Goal: Task Accomplishment & Management: Use online tool/utility

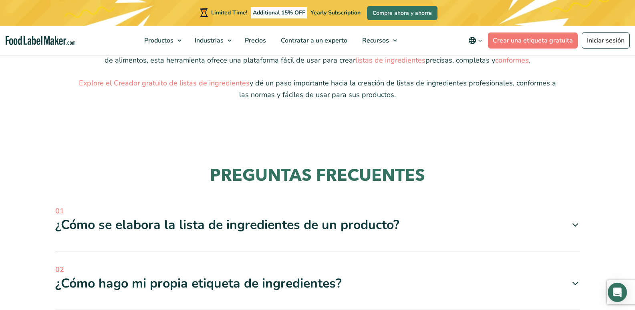
scroll to position [842, 0]
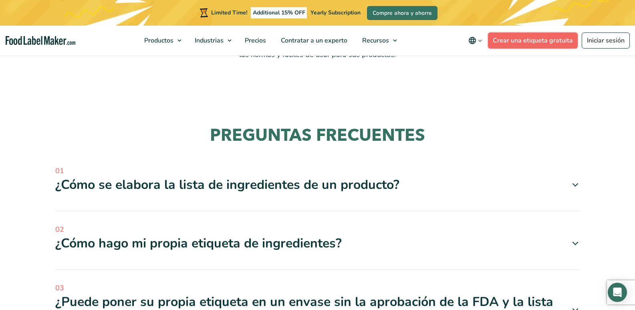
click at [521, 40] on link "Crear una etiqueta gratuita" at bounding box center [533, 40] width 90 height 16
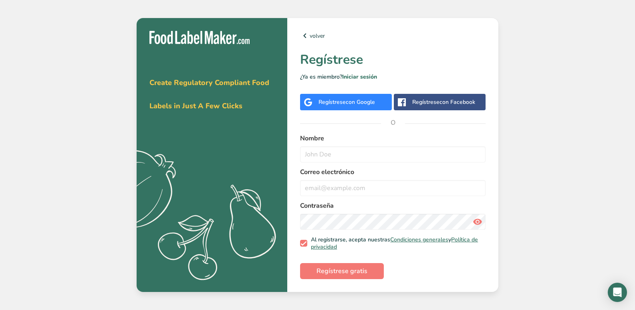
click at [339, 101] on div "Regístrese con Google" at bounding box center [347, 102] width 57 height 8
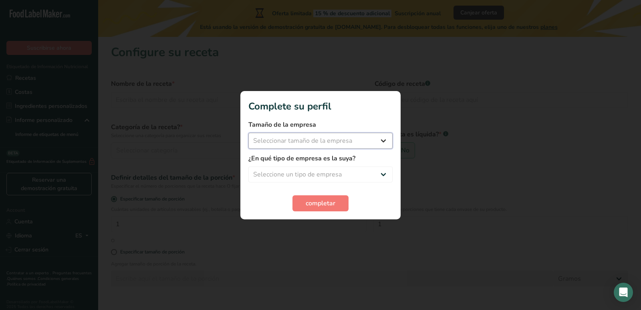
click at [341, 139] on select "Seleccionar tamaño de la empresa Menos de 10 empleados De 10 a 50 empleados De …" at bounding box center [321, 141] width 144 height 16
select select "1"
click at [249, 133] on select "Seleccionar tamaño de la empresa Menos de 10 empleados De 10 a 50 empleados De …" at bounding box center [321, 141] width 144 height 16
click at [350, 177] on select "Seleccione un tipo de empresa Fabricante de alimentos envasados Restaurante y c…" at bounding box center [321, 174] width 144 height 16
select select "3"
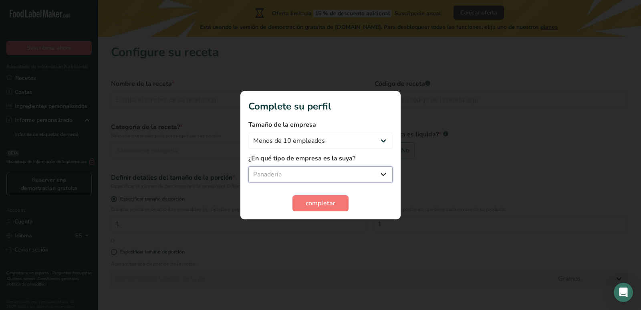
click at [249, 166] on select "Seleccione un tipo de empresa Fabricante de alimentos envasados Restaurante y c…" at bounding box center [321, 174] width 144 height 16
click at [310, 204] on span "completar" at bounding box center [321, 203] width 30 height 10
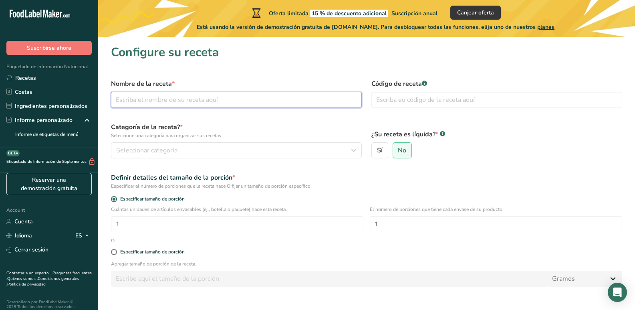
click at [136, 102] on input "text" at bounding box center [236, 100] width 251 height 16
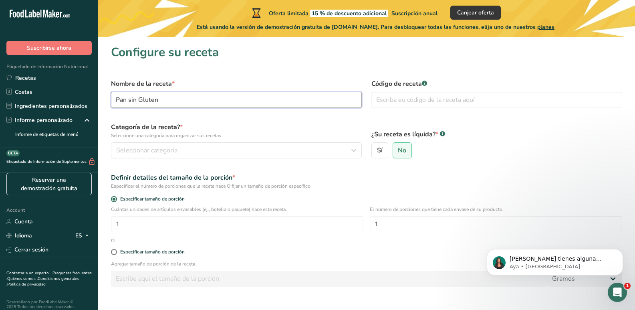
type input "Pan sin Gluten"
drag, startPoint x: 409, startPoint y: 89, endPoint x: 410, endPoint y: 104, distance: 14.9
click at [409, 96] on div "Código de receta .a-a{fill:#347362;}.b-a{fill:#fff;}" at bounding box center [497, 93] width 261 height 38
click at [410, 101] on input "text" at bounding box center [497, 100] width 251 height 16
type input "PSG001"
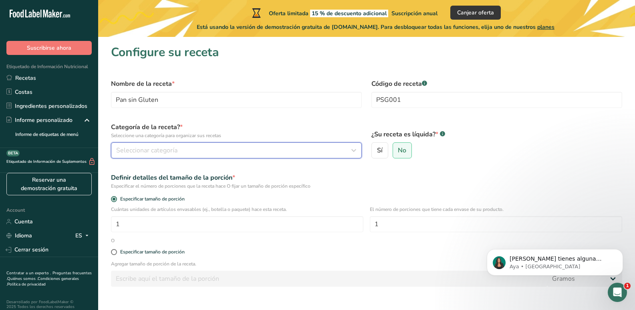
click at [237, 149] on div "Seleccionar categoría" at bounding box center [234, 151] width 236 height 10
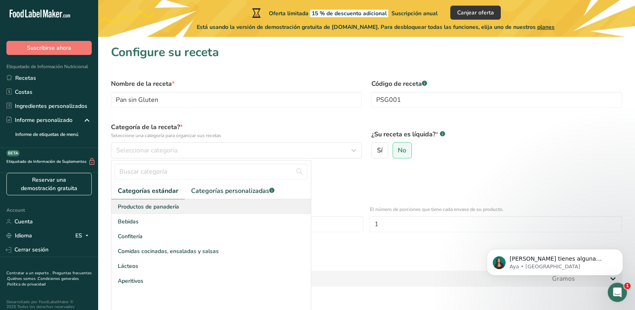
click at [152, 207] on span "Productos de panadería" at bounding box center [148, 206] width 61 height 8
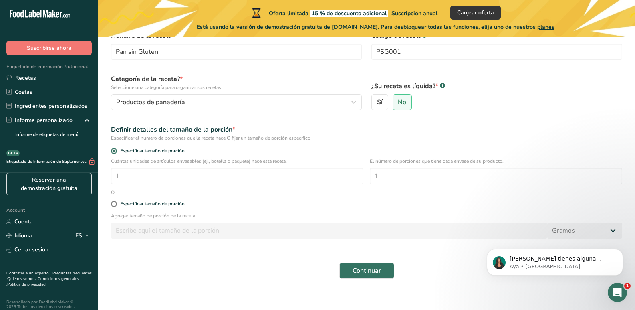
scroll to position [55, 0]
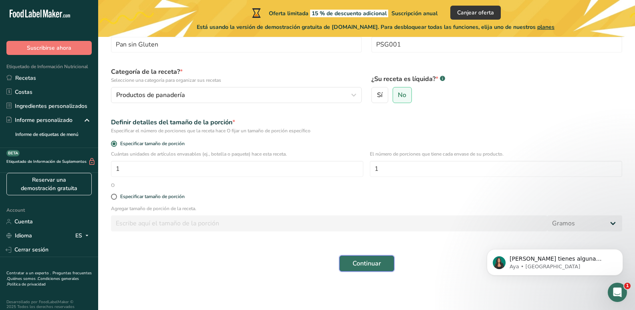
click at [374, 261] on span "Continuar" at bounding box center [367, 264] width 28 height 10
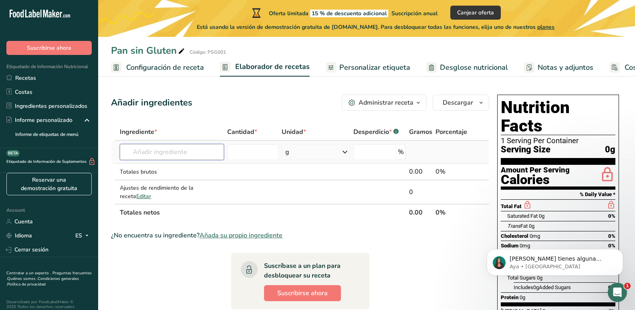
click at [161, 147] on input "text" at bounding box center [172, 152] width 104 height 16
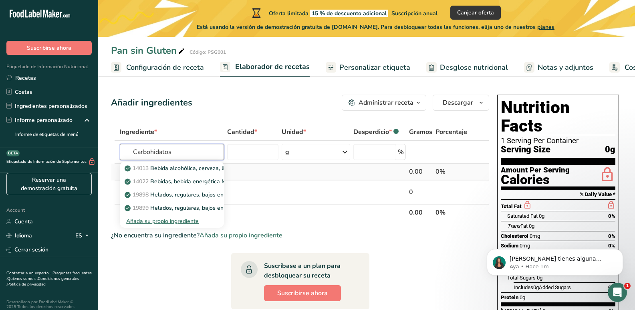
type input "Carbohidatos"
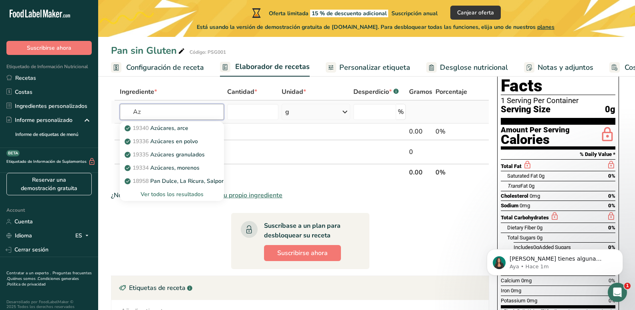
type input "A"
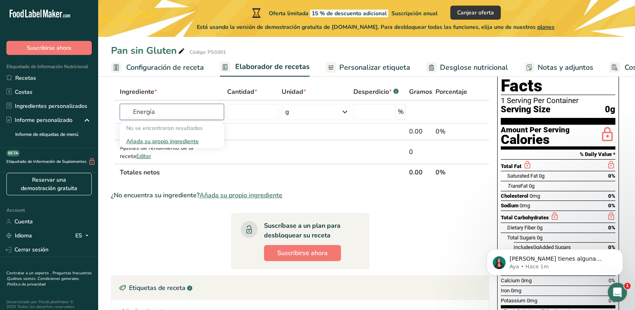
type input "Energía"
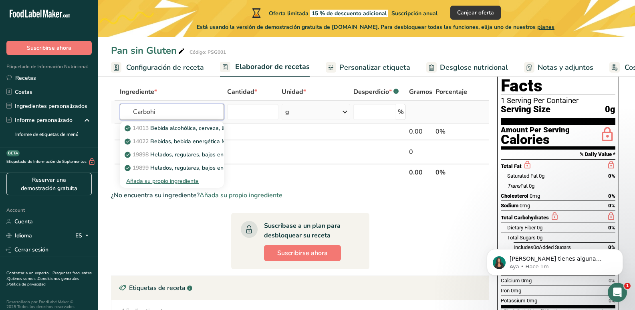
type input "Carbohi"
click at [160, 181] on div "Añada su propio ingrediente" at bounding box center [171, 181] width 91 height 8
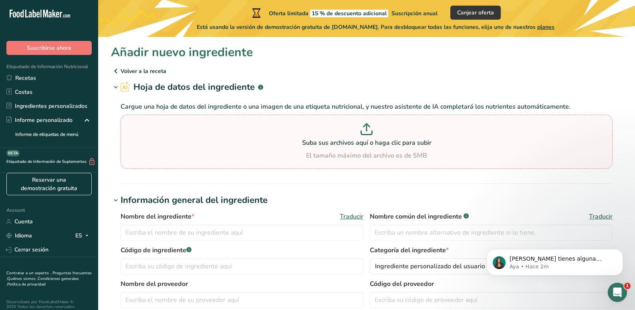
drag, startPoint x: 334, startPoint y: 137, endPoint x: 291, endPoint y: 141, distance: 43.1
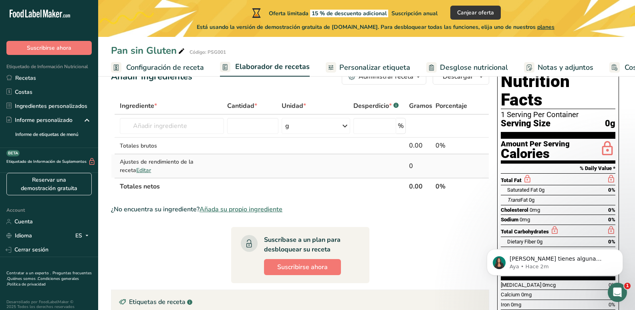
scroll to position [40, 0]
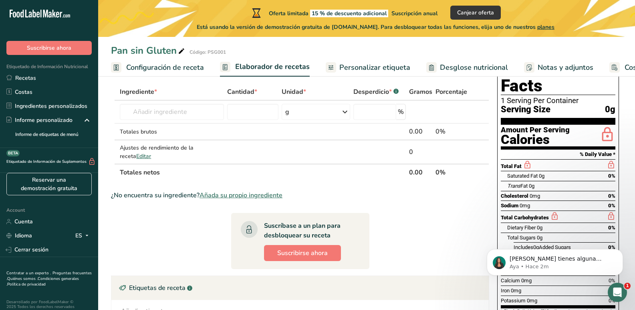
click at [246, 196] on span "Añada su propio ingrediente" at bounding box center [241, 195] width 83 height 10
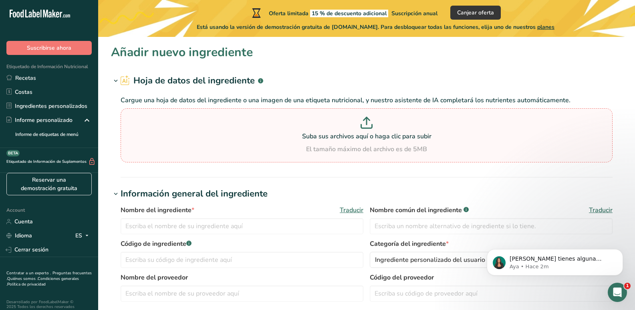
click at [349, 139] on p "Suba sus archivos aquí o haga clic para subir" at bounding box center [367, 136] width 488 height 10
click at [349, 139] on input "Suba sus archivos aquí o haga clic para subir El tamaño máximo del archivo es d…" at bounding box center [367, 135] width 492 height 54
type input "C:\fakepath\etiqueta_pan_sin_gluten.pdf"
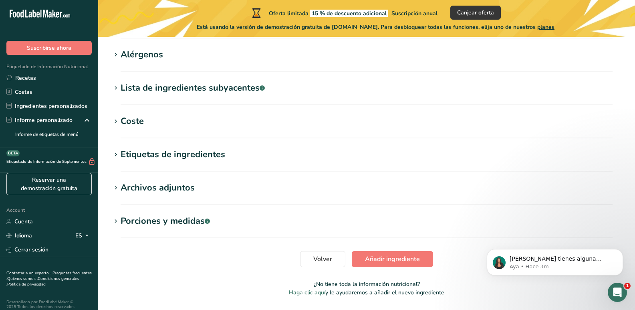
scroll to position [320, 0]
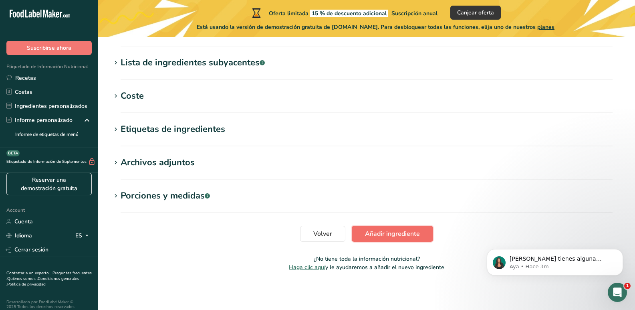
click at [387, 236] on span "Añadir ingrediente" at bounding box center [392, 234] width 55 height 10
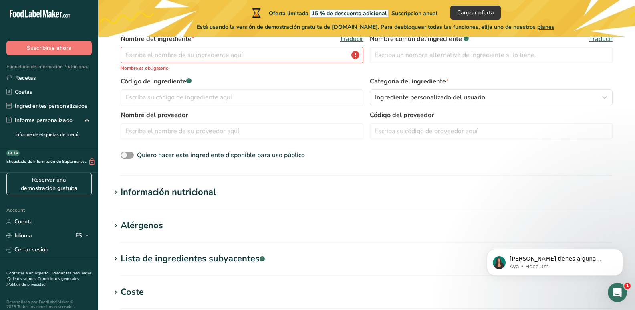
scroll to position [0, 0]
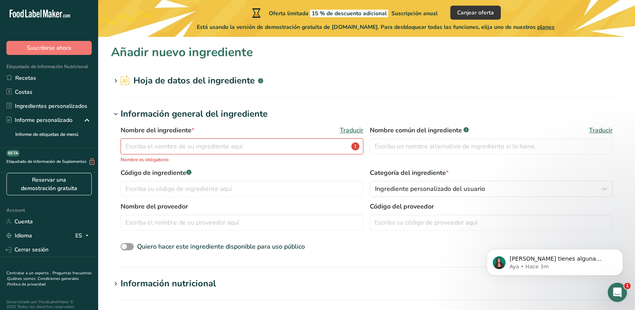
click at [231, 79] on h2 "Hoja de datos del ingrediente .a-a{fill:#347362;}.b-a{fill:#fff;}" at bounding box center [192, 80] width 143 height 13
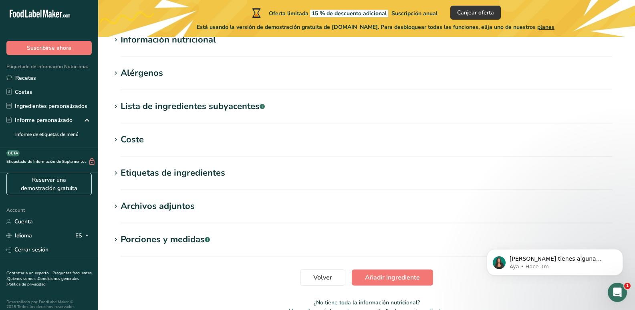
scroll to position [328, 0]
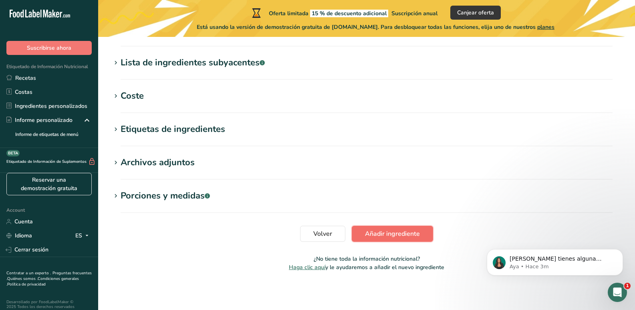
click at [382, 237] on span "Añadir ingrediente" at bounding box center [392, 234] width 55 height 10
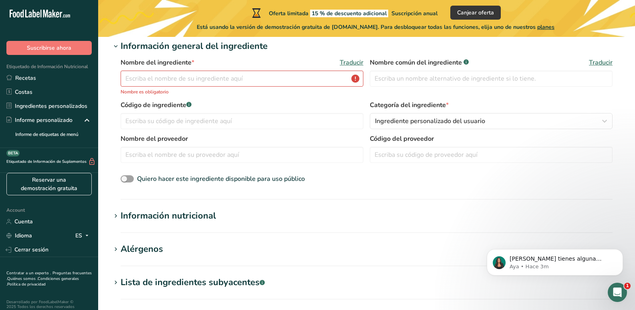
scroll to position [28, 0]
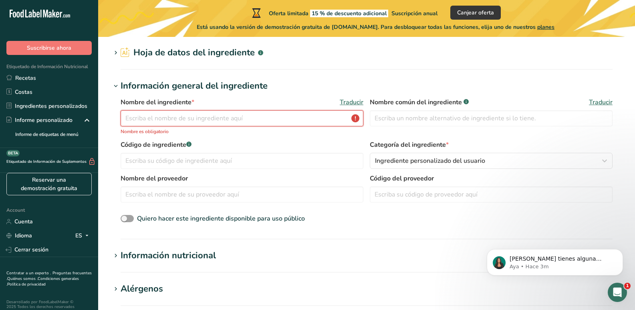
click at [204, 119] on input "text" at bounding box center [242, 118] width 243 height 16
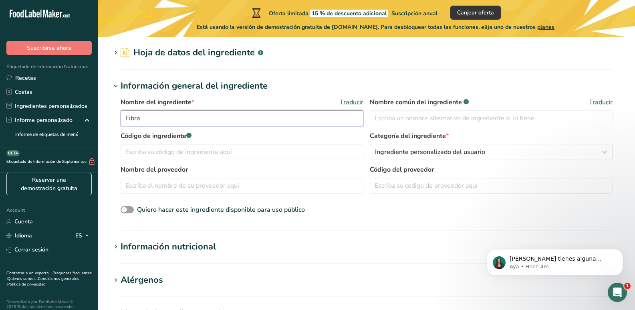
type input "Fibra"
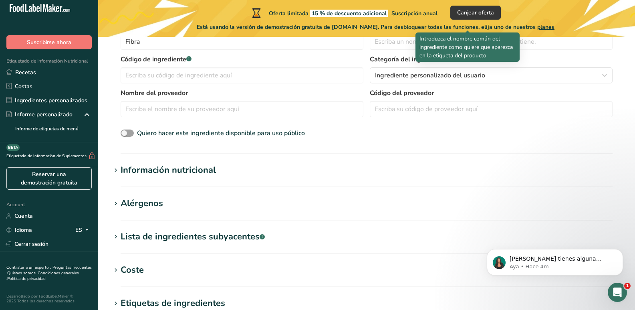
scroll to position [108, 0]
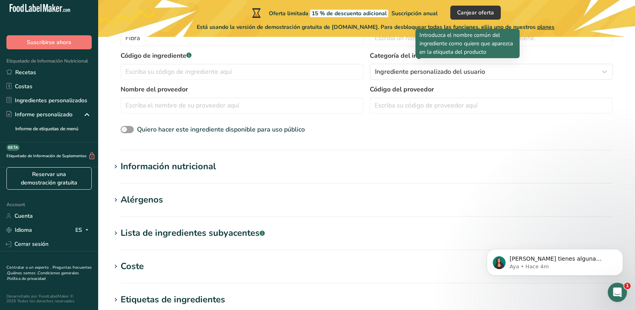
click at [130, 169] on div "Información nutricional" at bounding box center [168, 166] width 95 height 13
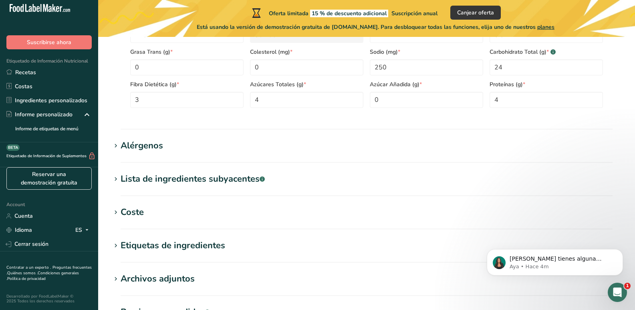
scroll to position [349, 0]
click at [133, 142] on div "Alérgenos" at bounding box center [142, 144] width 42 height 13
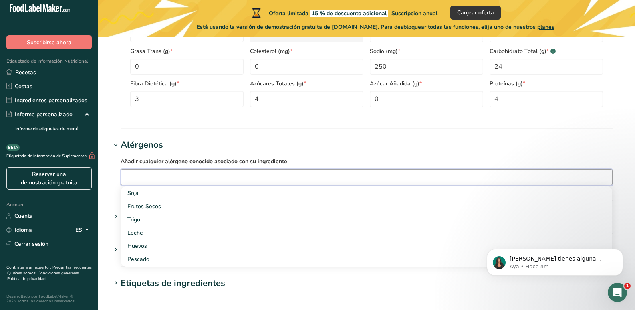
click at [148, 176] on input "text" at bounding box center [367, 177] width 492 height 12
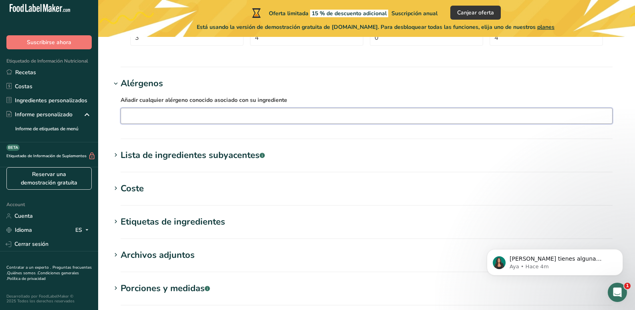
scroll to position [429, 0]
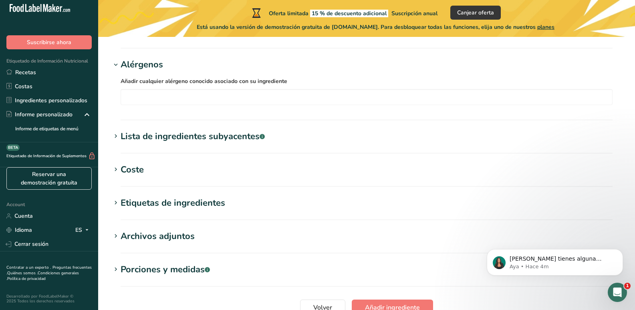
click at [155, 202] on div "Etiquetas de ingredientes" at bounding box center [173, 202] width 105 height 13
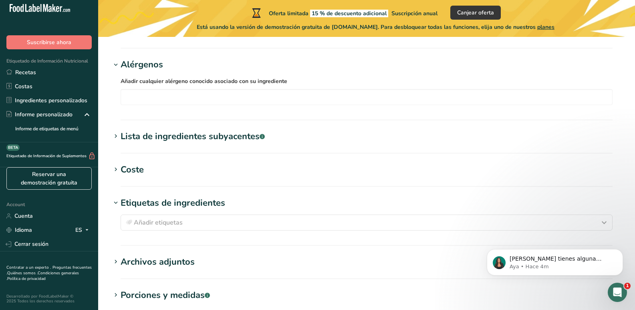
scroll to position [469, 0]
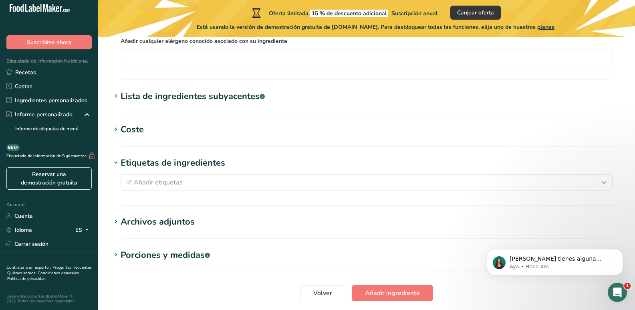
click at [164, 222] on div "Archivos adjuntos" at bounding box center [158, 221] width 74 height 13
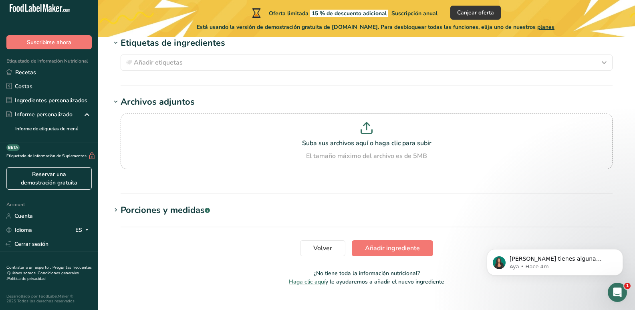
scroll to position [589, 0]
click at [157, 207] on div "Porciones y medidas .a-a{fill:#347362;}.b-a{fill:#fff;}" at bounding box center [165, 209] width 89 height 13
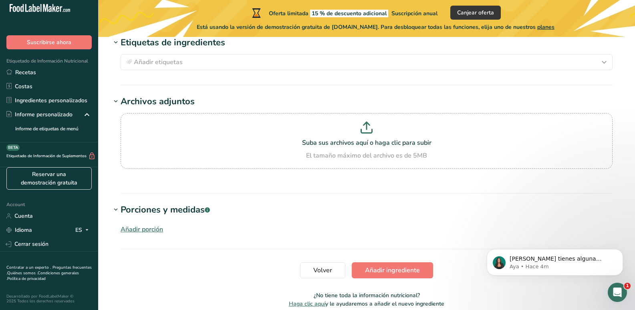
click at [145, 225] on div "Añadir porción" at bounding box center [142, 230] width 42 height 10
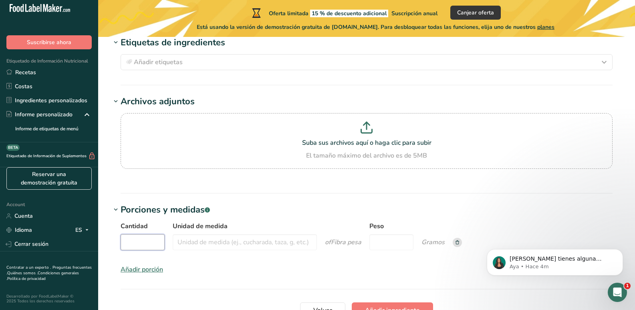
click at [147, 242] on input "Cantidad" at bounding box center [143, 242] width 44 height 16
type input "1"
type input "Rebanada"
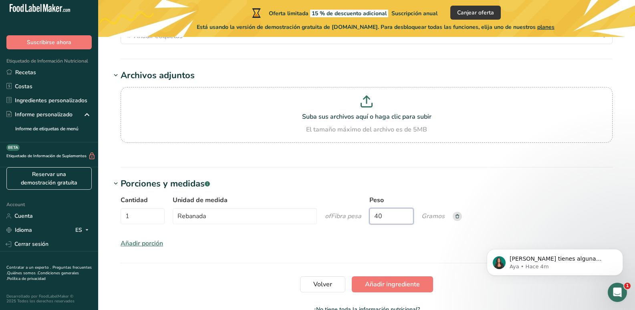
scroll to position [629, 0]
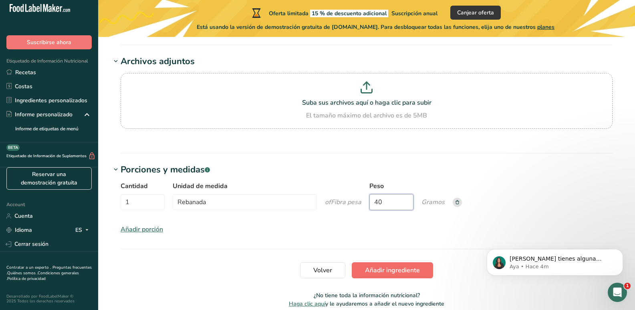
type input "40"
click at [389, 276] on button "Añadir ingrediente" at bounding box center [392, 270] width 81 height 16
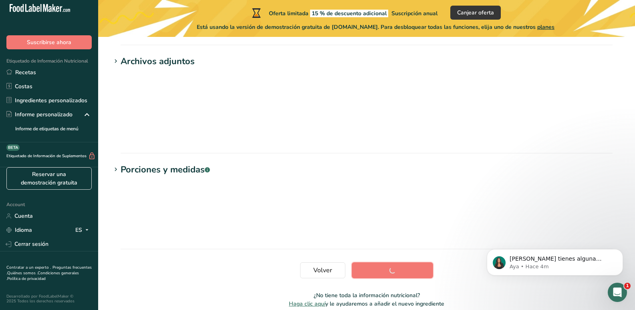
scroll to position [151, 0]
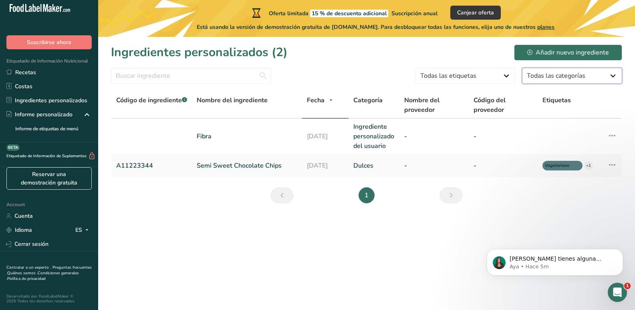
click at [615, 72] on select "Todas las categorías Alimentos de los nativos americanos e indígenas de Alaska …" at bounding box center [572, 76] width 100 height 16
select select "18"
click at [522, 68] on select "Todas las categorías Alimentos de los nativos americanos e indígenas de Alaska …" at bounding box center [572, 76] width 100 height 16
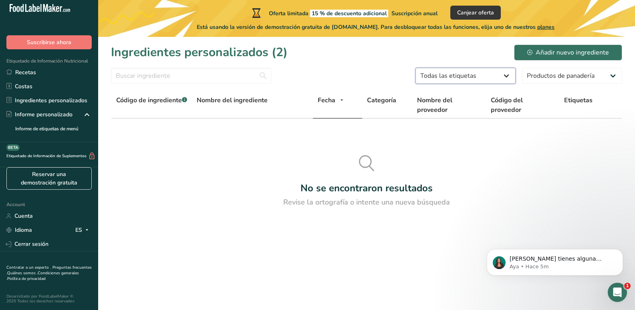
click at [510, 76] on select "Todas las etiquetas Fuente de antioxidantes Efecto prebiótico Fuente de omega 3…" at bounding box center [466, 76] width 100 height 16
select select "29"
click at [416, 68] on select "Todas las etiquetas Fuente de antioxidantes Efecto prebiótico Fuente de omega 3…" at bounding box center [466, 76] width 100 height 16
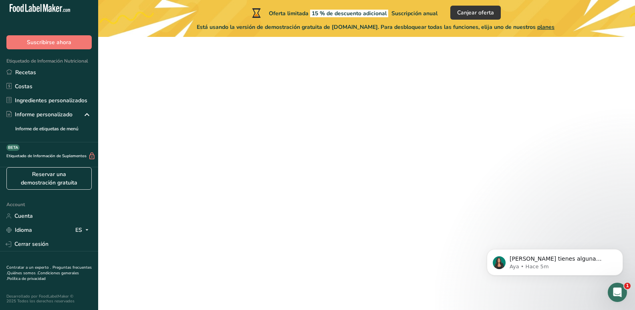
scroll to position [151, 0]
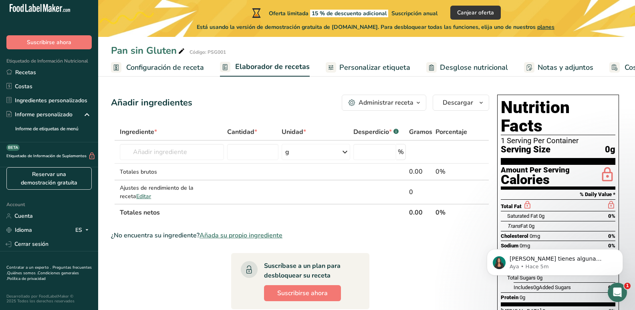
click at [161, 71] on span "Configuración de receta" at bounding box center [165, 67] width 78 height 11
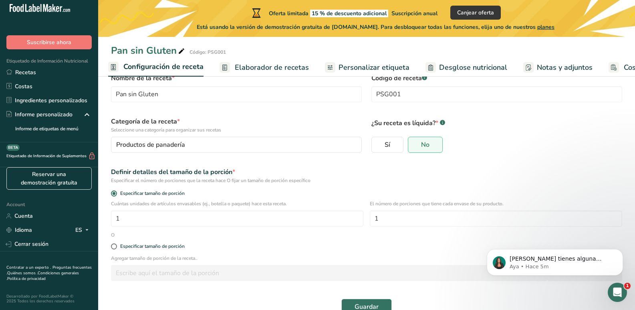
scroll to position [44, 0]
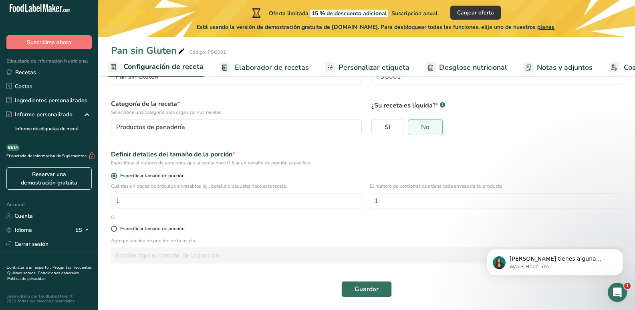
click at [114, 229] on span at bounding box center [114, 229] width 6 height 6
click at [114, 229] on input "Especificar tamaño de porción" at bounding box center [113, 228] width 5 height 5
radio input "true"
radio input "false"
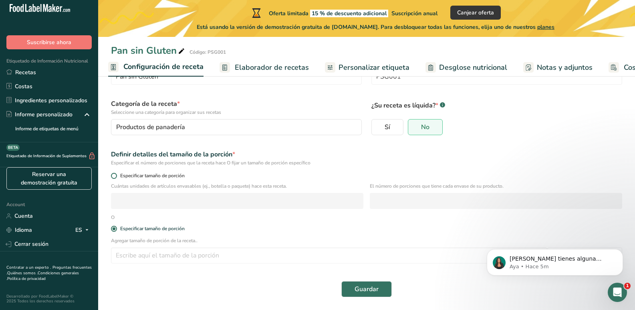
click at [114, 176] on span at bounding box center [114, 176] width 6 height 6
click at [114, 176] on input "Especificar tamaño de porción" at bounding box center [113, 175] width 5 height 5
radio input "true"
radio input "false"
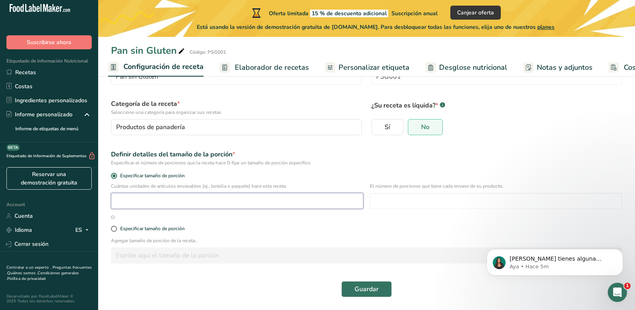
click at [158, 204] on input "number" at bounding box center [237, 201] width 253 height 16
type input "1"
click at [368, 286] on span "Guardar" at bounding box center [367, 289] width 24 height 10
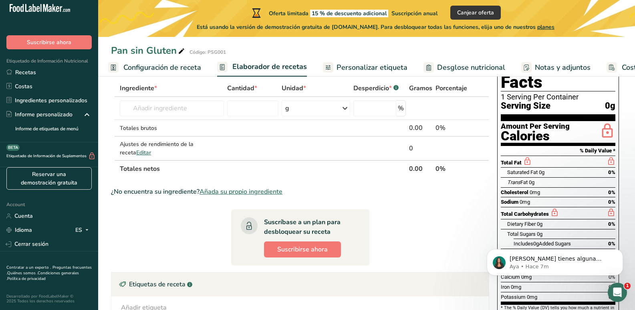
click at [360, 69] on span "Personalizar etiqueta" at bounding box center [372, 67] width 71 height 11
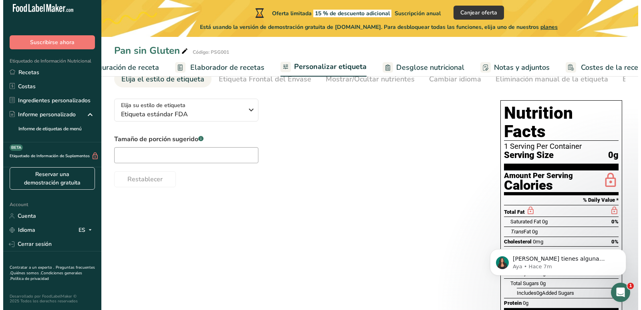
scroll to position [0, 64]
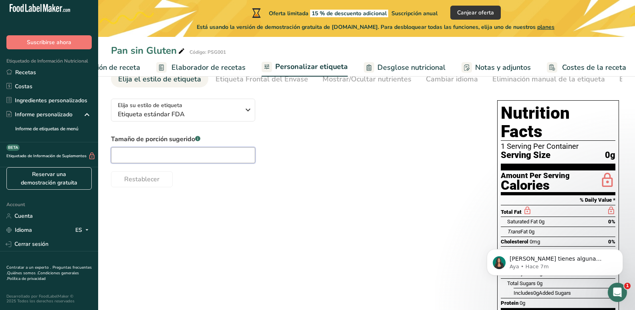
click at [176, 153] on input "text" at bounding box center [183, 155] width 144 height 16
type input "40 gr"
click at [401, 69] on span "Desglose nutricional" at bounding box center [412, 67] width 68 height 11
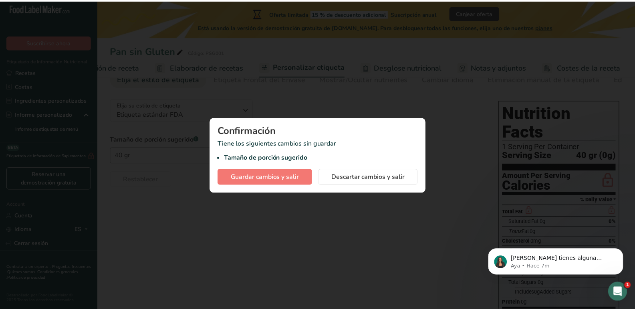
scroll to position [0, 58]
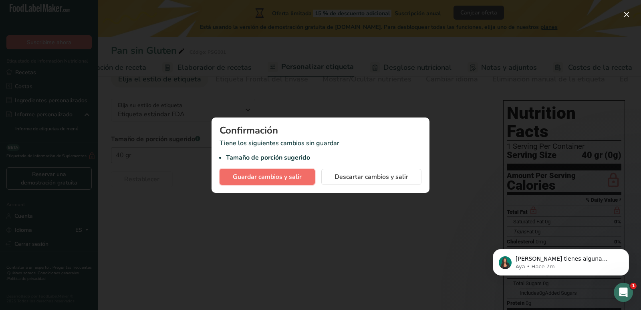
click at [259, 174] on span "Guardar cambios y salir" at bounding box center [267, 177] width 69 height 10
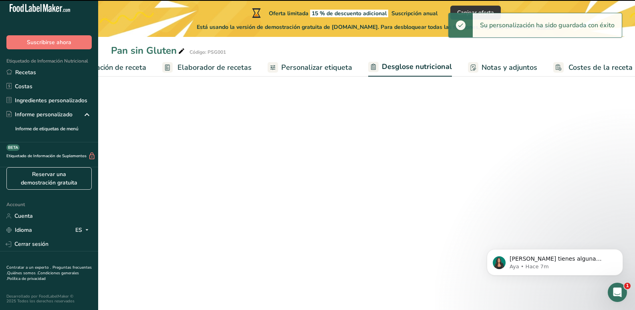
select select "Calories"
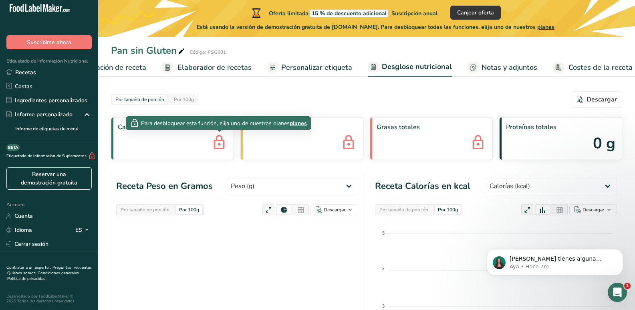
click at [215, 139] on icon at bounding box center [219, 143] width 16 height 22
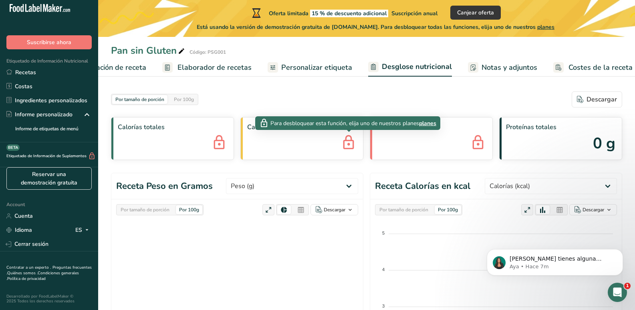
click at [352, 150] on icon at bounding box center [349, 143] width 16 height 22
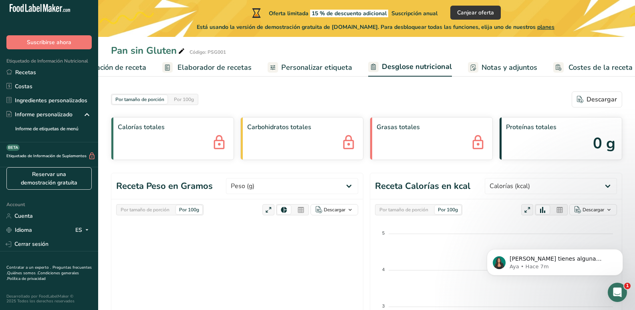
click at [424, 135] on div "Grasas totales" at bounding box center [431, 138] width 123 height 43
click at [316, 69] on span "Personalizar etiqueta" at bounding box center [316, 67] width 71 height 11
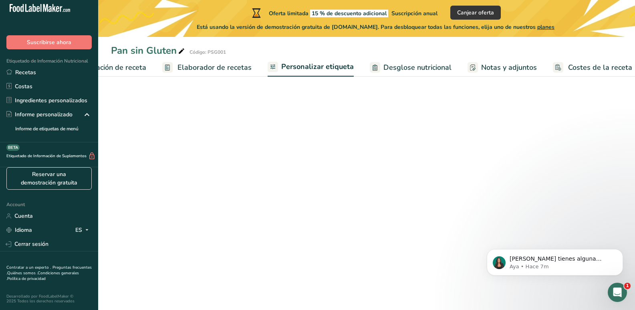
scroll to position [0, 64]
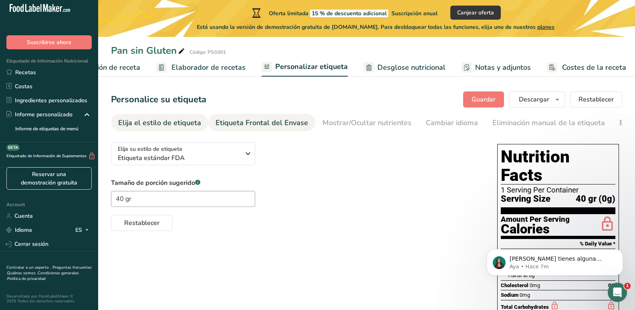
click at [241, 122] on div "Etiqueta Frontal del Envase" at bounding box center [262, 122] width 93 height 11
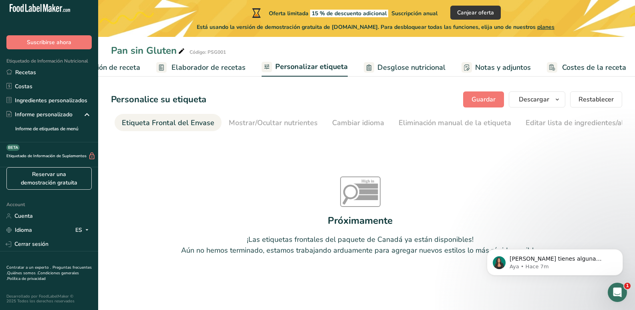
scroll to position [0, 95]
click at [347, 121] on div "Cambiar idioma" at bounding box center [357, 122] width 52 height 11
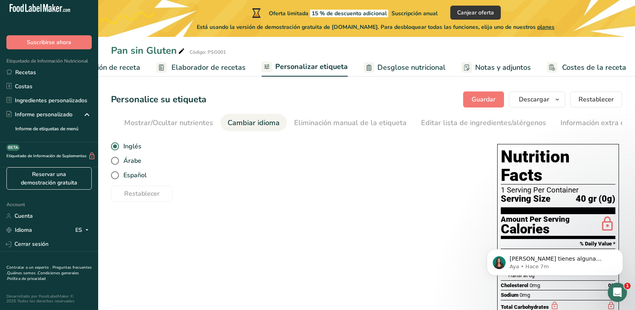
scroll to position [0, 237]
click at [121, 176] on span "Español" at bounding box center [133, 175] width 28 height 8
click at [116, 176] on input "Español" at bounding box center [113, 175] width 5 height 5
radio input "true"
radio input "false"
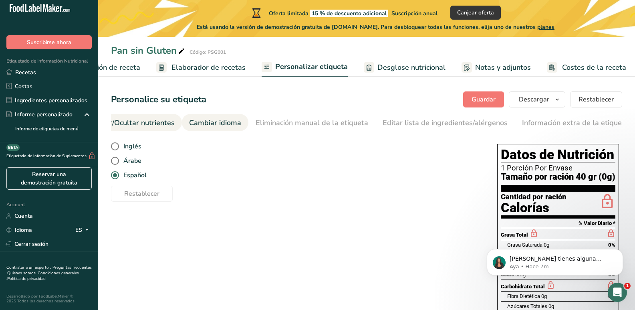
click at [142, 124] on div "Mostrar/Ocultar nutrientes" at bounding box center [130, 122] width 89 height 11
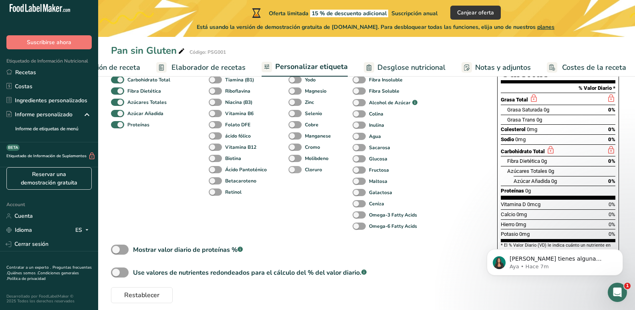
scroll to position [143, 0]
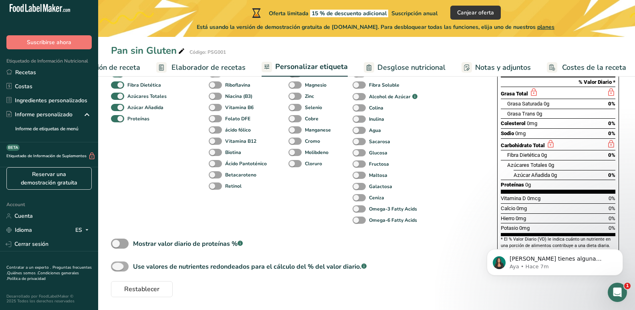
click at [119, 265] on span at bounding box center [120, 266] width 18 height 10
click at [116, 265] on input "Use valores de nutrientes redondeados para el cálculo del % del valor diario. .…" at bounding box center [113, 266] width 5 height 5
checkbox input "true"
click at [119, 243] on span at bounding box center [120, 244] width 18 height 10
click at [116, 243] on input "Mostrar valor diario de proteínas % .a-a{fill:#347362;}.b-a{fill:#fff;}" at bounding box center [113, 243] width 5 height 5
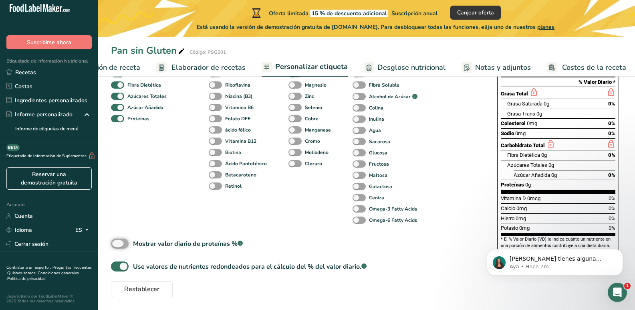
checkbox input "true"
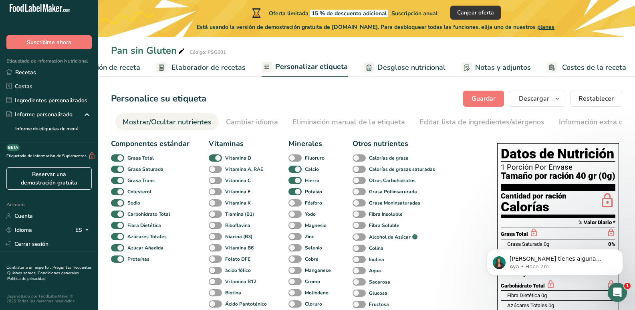
scroll to position [0, 0]
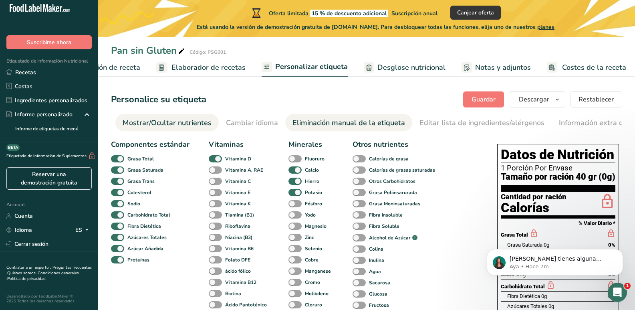
click at [328, 125] on div "Eliminación manual de la etiqueta" at bounding box center [349, 122] width 113 height 11
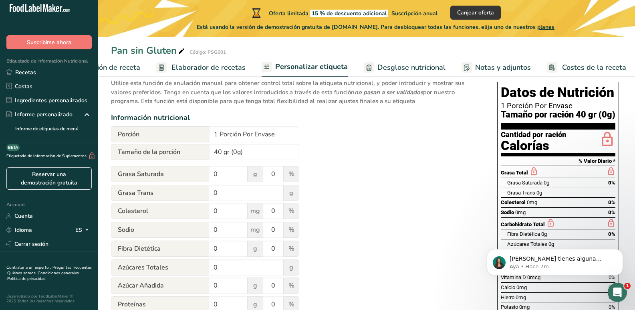
scroll to position [80, 0]
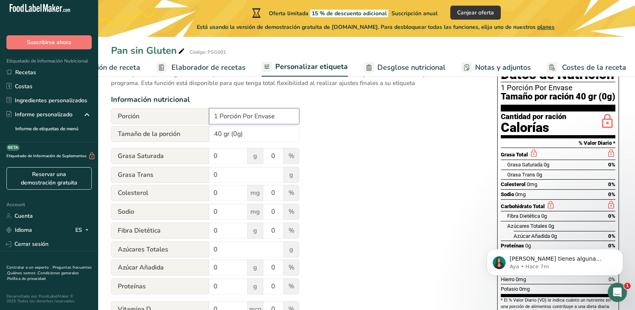
click at [280, 117] on input "1 Porción Por Envase" at bounding box center [254, 116] width 90 height 16
type input "1 Porción por paquete"
click at [226, 158] on input "0" at bounding box center [228, 156] width 38 height 16
type input "0.3"
type input "0.8"
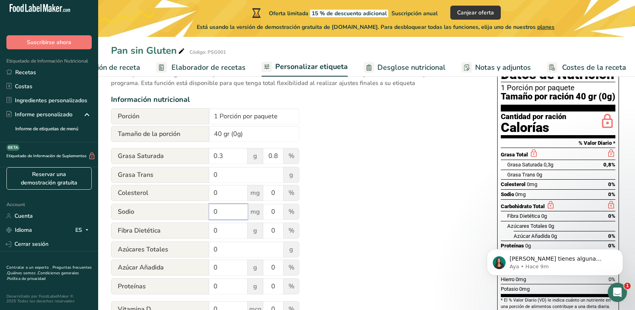
click at [220, 218] on input "0" at bounding box center [228, 212] width 38 height 16
type input "150"
type input "200"
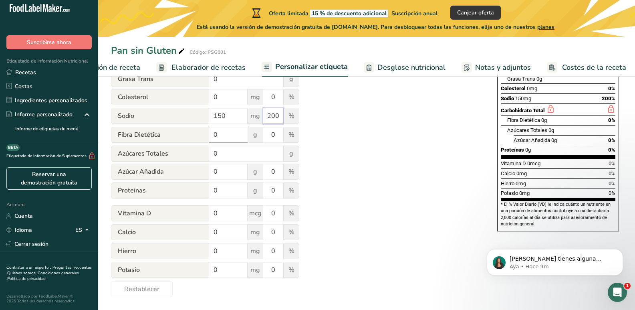
scroll to position [178, 0]
click at [229, 250] on input "0" at bounding box center [228, 251] width 38 height 16
type input "2"
type input "5"
click at [225, 231] on input "0" at bounding box center [228, 232] width 38 height 16
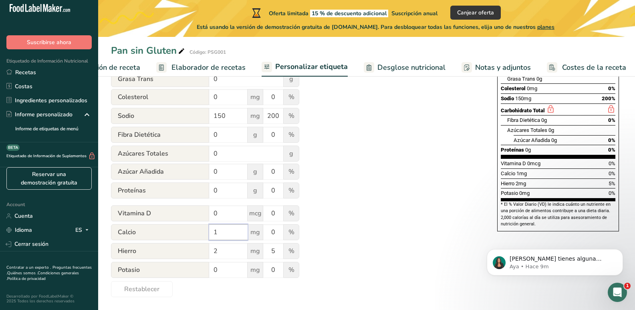
type input "1"
type input "3"
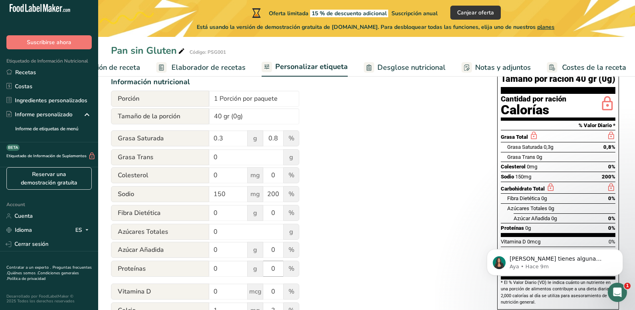
scroll to position [58, 0]
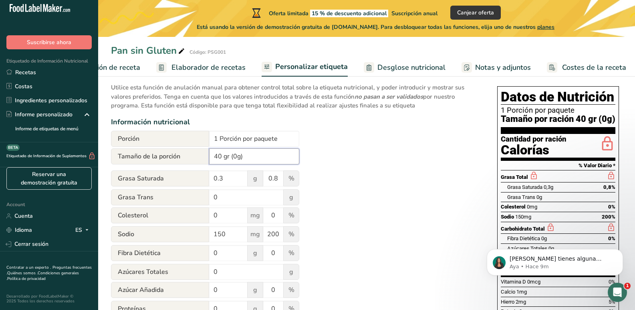
click at [235, 159] on input "40 gr (0g)" at bounding box center [254, 156] width 90 height 16
type input "(40g)"
click at [289, 140] on input "1 Porción por paquete" at bounding box center [254, 139] width 90 height 16
click at [377, 169] on div "Utilice esta función de anulación manual para obtener control total sobre la et…" at bounding box center [296, 246] width 370 height 337
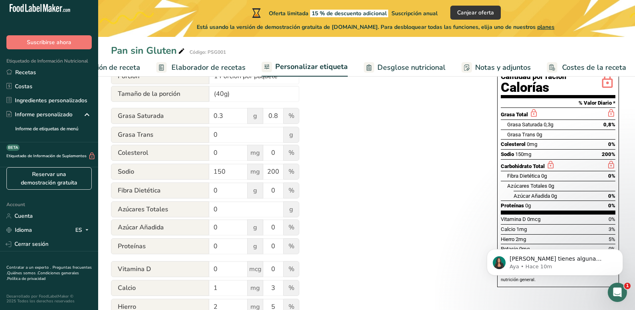
scroll to position [160, 0]
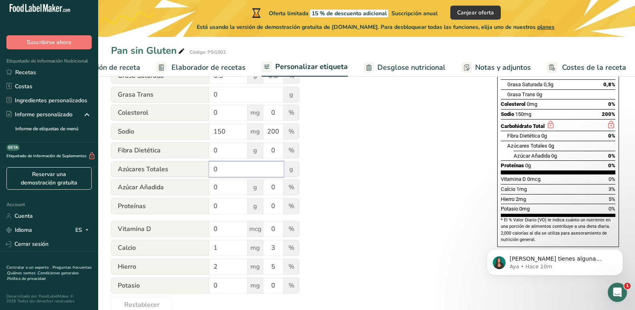
click at [219, 169] on input "0" at bounding box center [246, 169] width 75 height 16
click at [270, 170] on input "2" at bounding box center [246, 169] width 75 height 16
type input "2"
click at [278, 171] on input "2" at bounding box center [246, 169] width 75 height 16
click at [222, 213] on input "0" at bounding box center [228, 206] width 38 height 16
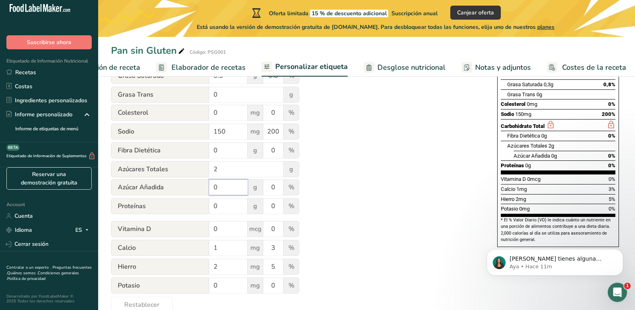
click at [228, 190] on input "0" at bounding box center [228, 187] width 38 height 16
click at [192, 188] on div "Azúcar Añadida 0 g 0 %" at bounding box center [205, 187] width 188 height 17
type input "2"
type input "4"
drag, startPoint x: 219, startPoint y: 170, endPoint x: 210, endPoint y: 168, distance: 9.0
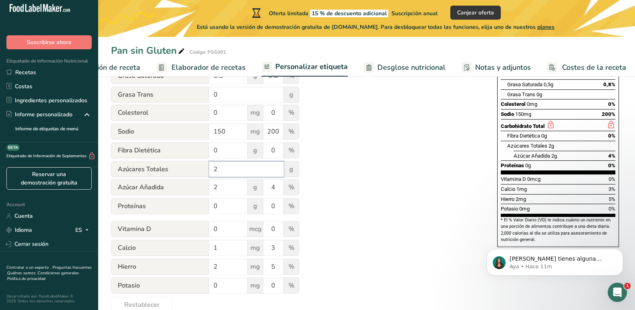
click at [210, 168] on input "2" at bounding box center [246, 169] width 75 height 16
type input "0"
click at [328, 191] on div "Utilice esta función de anulación manual para obtener control total sobre la et…" at bounding box center [296, 144] width 370 height 337
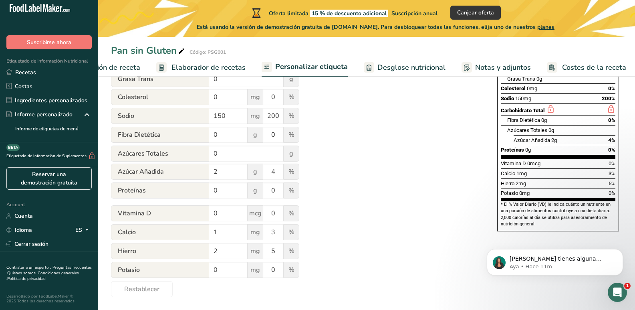
scroll to position [178, 0]
drag, startPoint x: 221, startPoint y: 188, endPoint x: 214, endPoint y: 186, distance: 7.6
click at [214, 190] on input "0" at bounding box center [228, 190] width 38 height 16
type input "2"
type input "4"
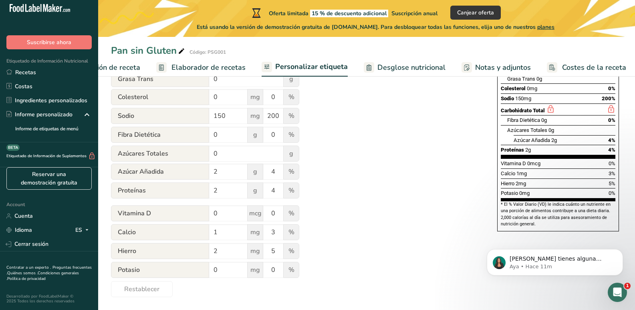
click at [349, 193] on div "Utilice esta función de anulación manual para obtener control total sobre la et…" at bounding box center [296, 128] width 370 height 337
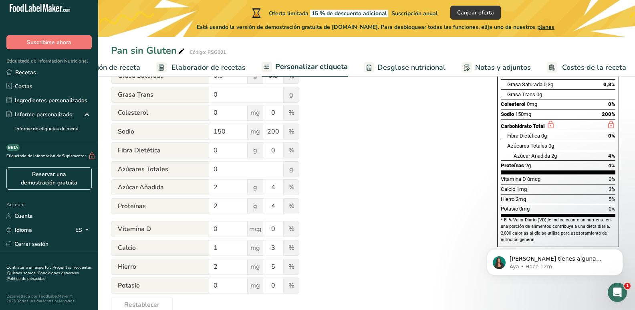
scroll to position [120, 0]
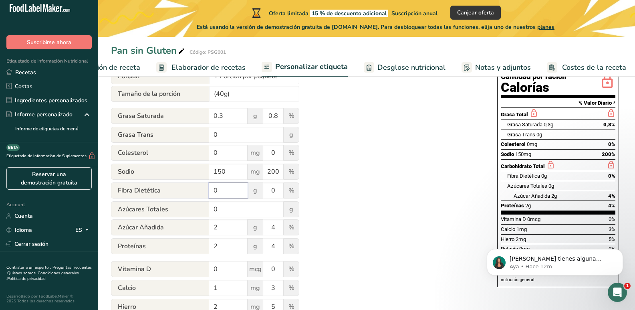
drag, startPoint x: 223, startPoint y: 193, endPoint x: 211, endPoint y: 189, distance: 12.7
click at [211, 189] on input "0" at bounding box center [228, 190] width 38 height 16
type input "1"
drag, startPoint x: 279, startPoint y: 188, endPoint x: 265, endPoint y: 188, distance: 14.1
click at [265, 188] on input "0" at bounding box center [273, 190] width 20 height 16
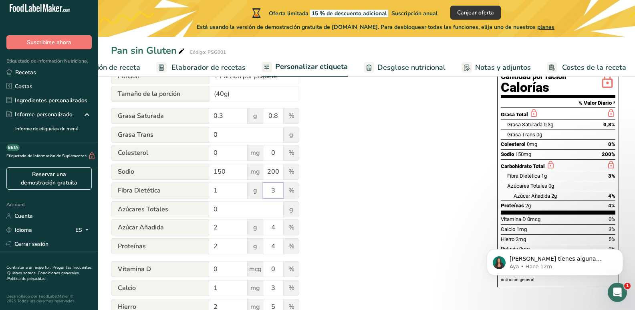
type input "3"
click at [374, 196] on div "Utilice esta función de anulación manual para obtener control total sobre la et…" at bounding box center [296, 184] width 370 height 337
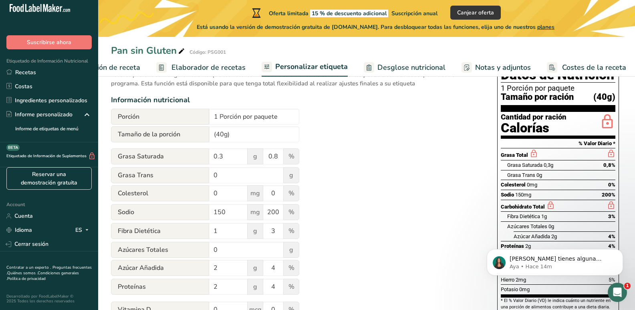
scroll to position [98, 0]
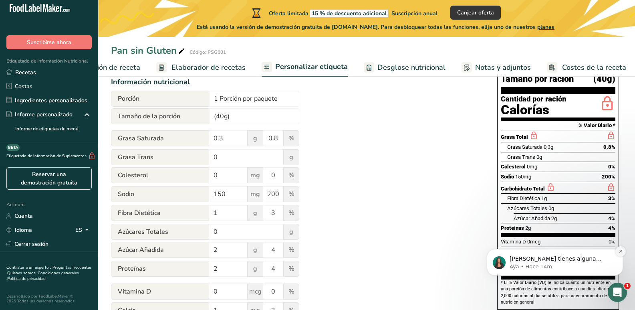
click at [622, 251] on icon "Dismiss notification" at bounding box center [621, 251] width 4 height 4
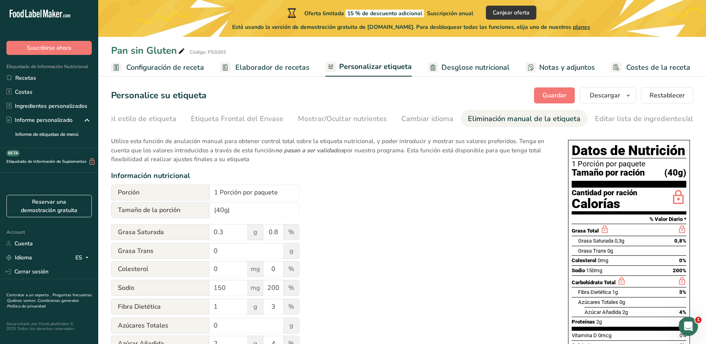
scroll to position [0, 0]
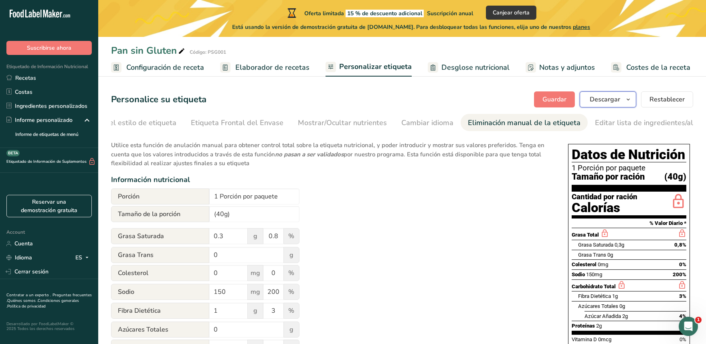
click at [599, 93] on button "Descargar" at bounding box center [608, 99] width 57 height 16
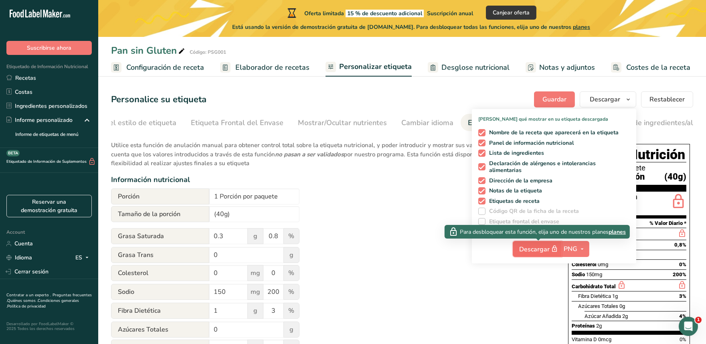
click at [555, 253] on icon "button" at bounding box center [554, 248] width 7 height 11
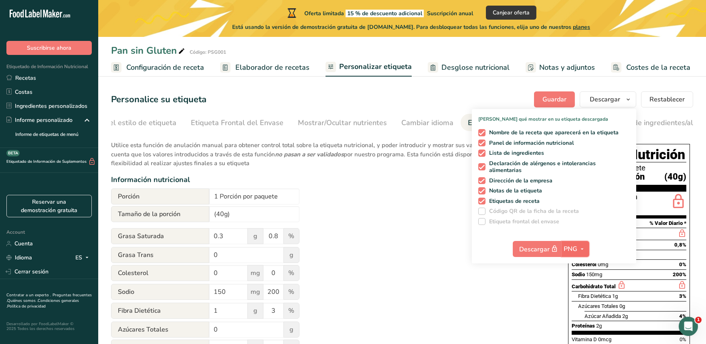
click at [583, 246] on icon "button" at bounding box center [582, 249] width 6 height 10
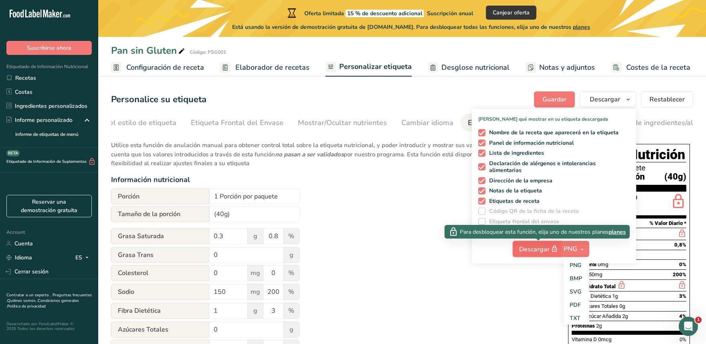
click at [550, 249] on span "Descargar" at bounding box center [540, 249] width 40 height 10
click at [519, 275] on div "Utilice esta función de anulación manual para obtener control total sobre la et…" at bounding box center [331, 304] width 441 height 337
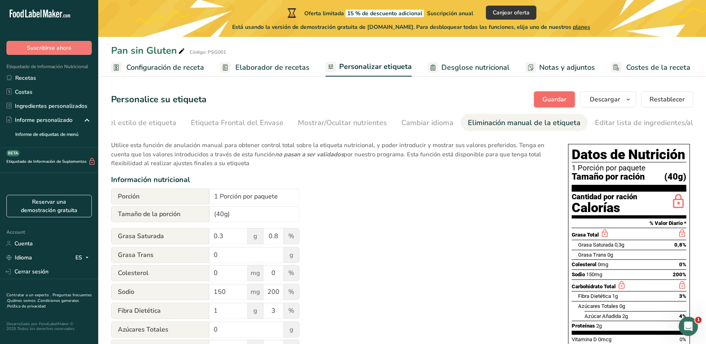
click at [556, 97] on span "Guardar" at bounding box center [554, 100] width 24 height 10
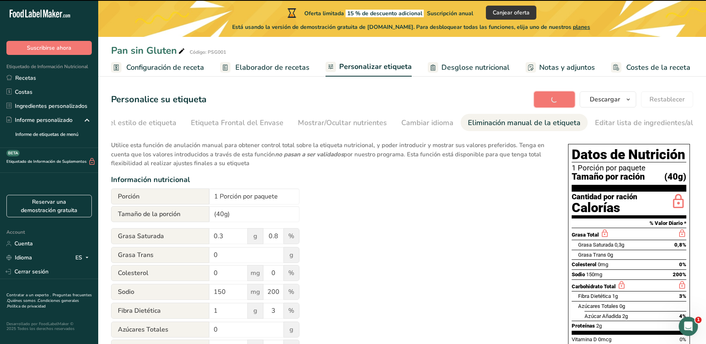
type input "(40g)"
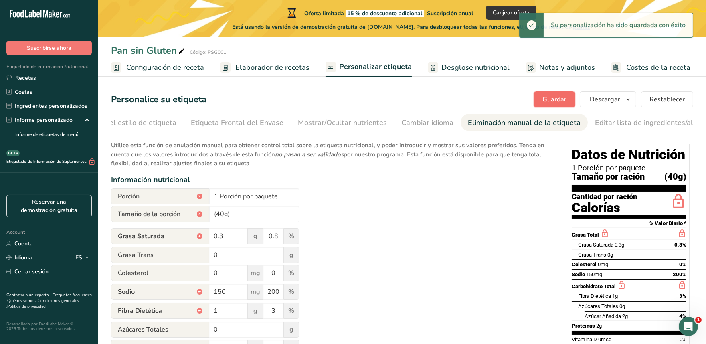
click at [561, 99] on span "Guardar" at bounding box center [554, 100] width 24 height 10
click at [595, 103] on span "Descargar" at bounding box center [605, 100] width 30 height 10
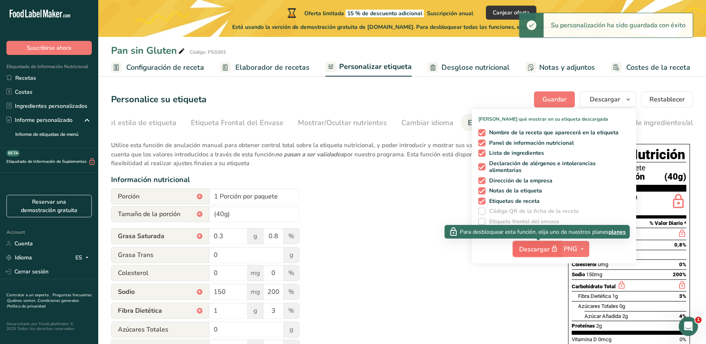
click at [536, 252] on span "Descargar" at bounding box center [540, 249] width 40 height 10
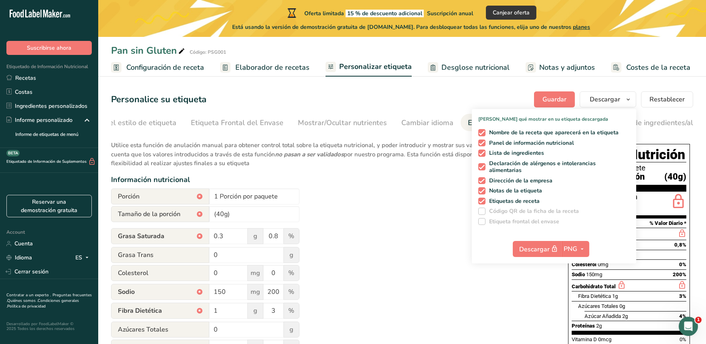
click at [399, 279] on div "Utilice esta función de anulación manual para obtener control total sobre la et…" at bounding box center [331, 304] width 441 height 337
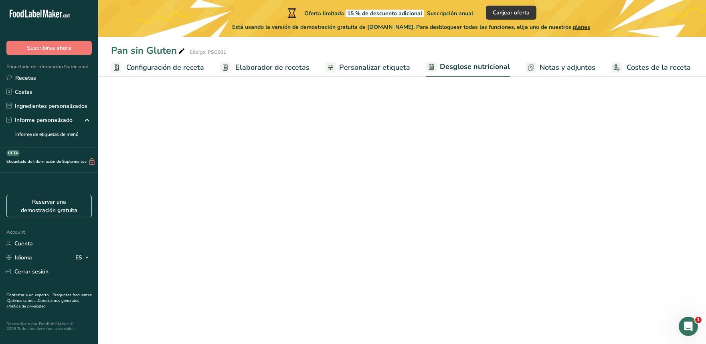
select select "Calories"
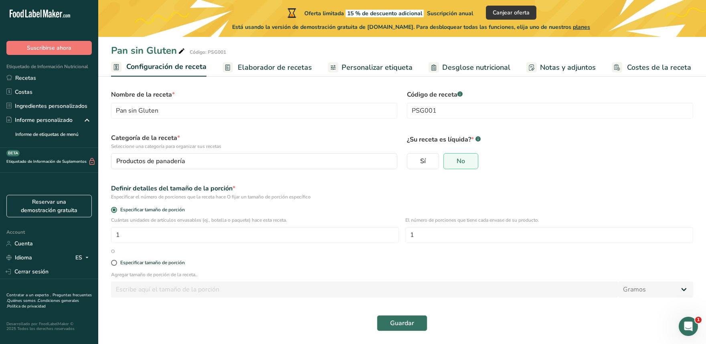
scroll to position [10, 0]
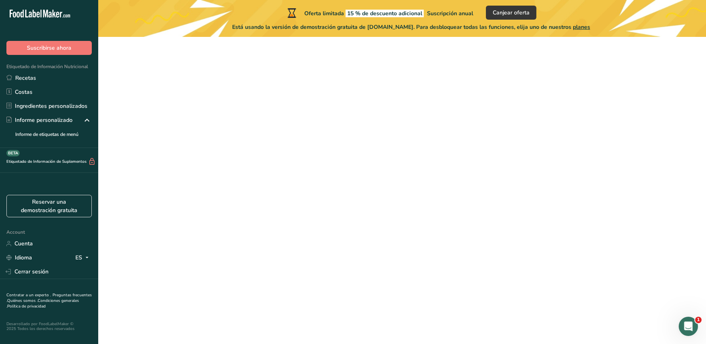
scroll to position [21, 0]
